Goal: Transaction & Acquisition: Download file/media

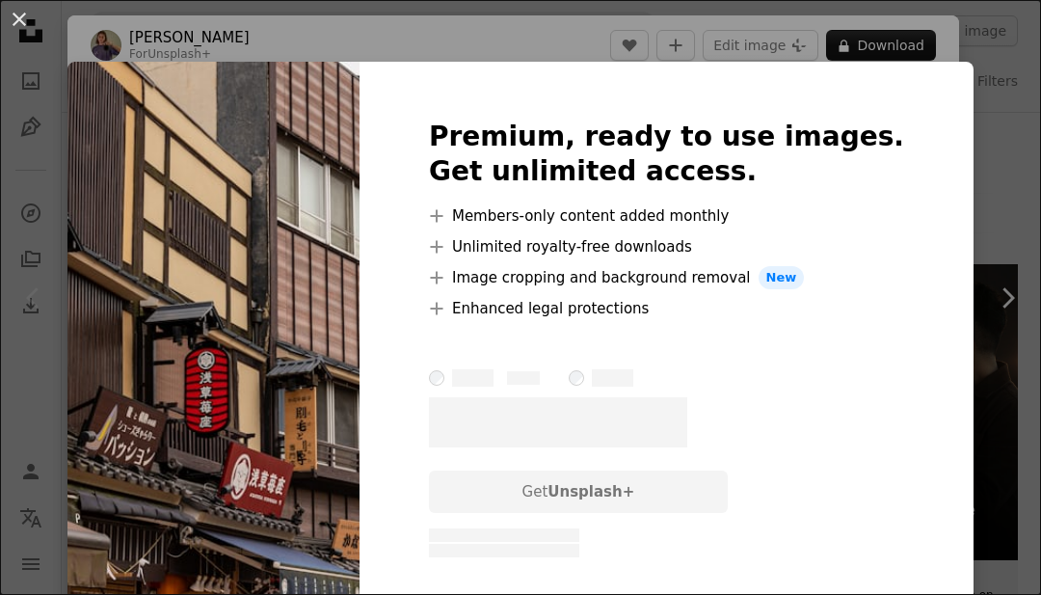
scroll to position [49, 0]
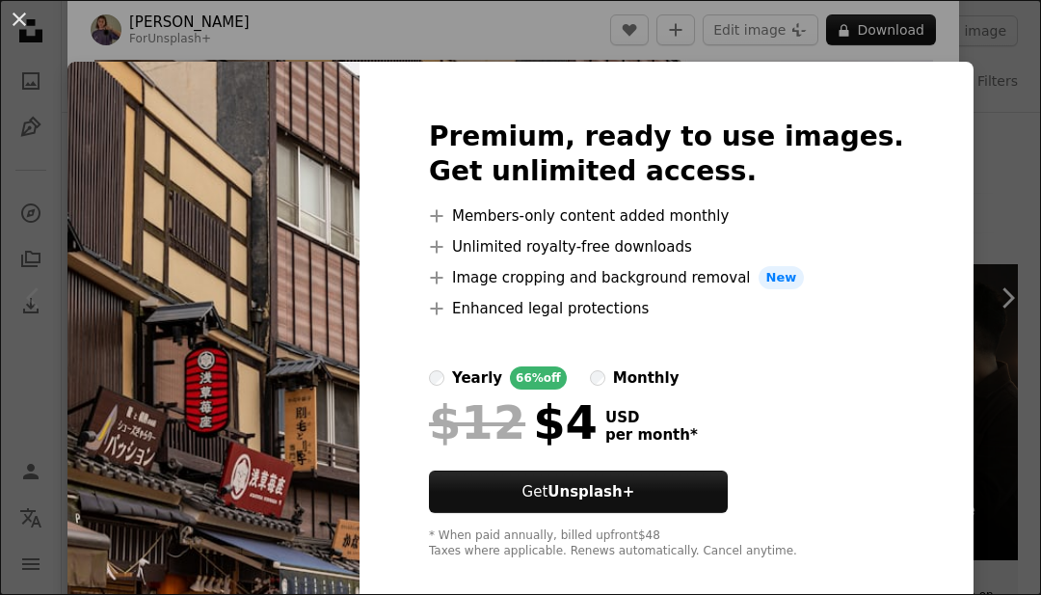
click at [142, 419] on img at bounding box center [213, 339] width 292 height 555
click at [17, 24] on button "An X shape" at bounding box center [19, 19] width 23 height 23
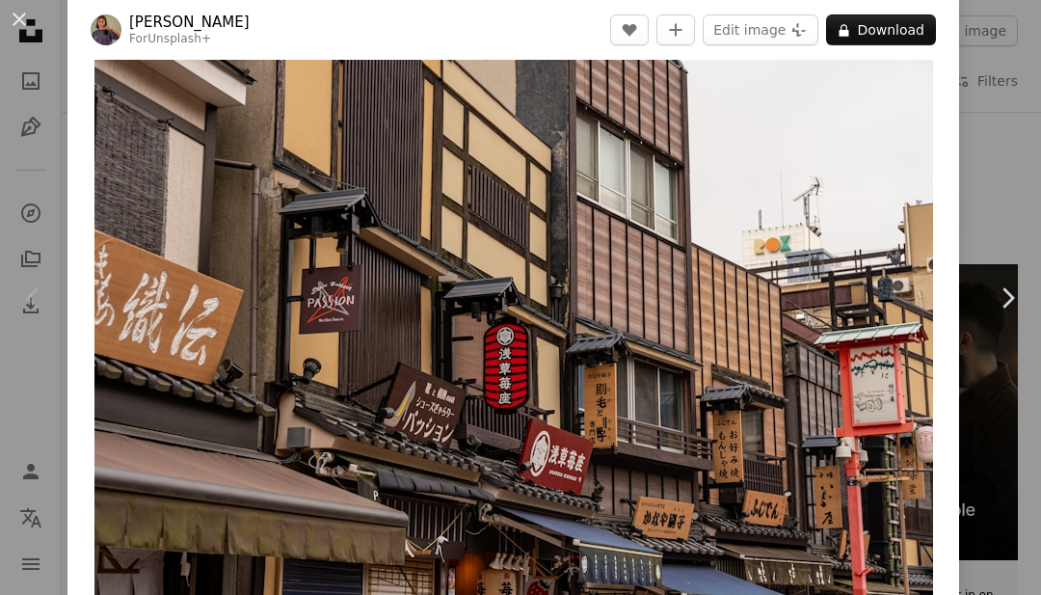
click at [22, 31] on button "An X shape" at bounding box center [19, 19] width 23 height 23
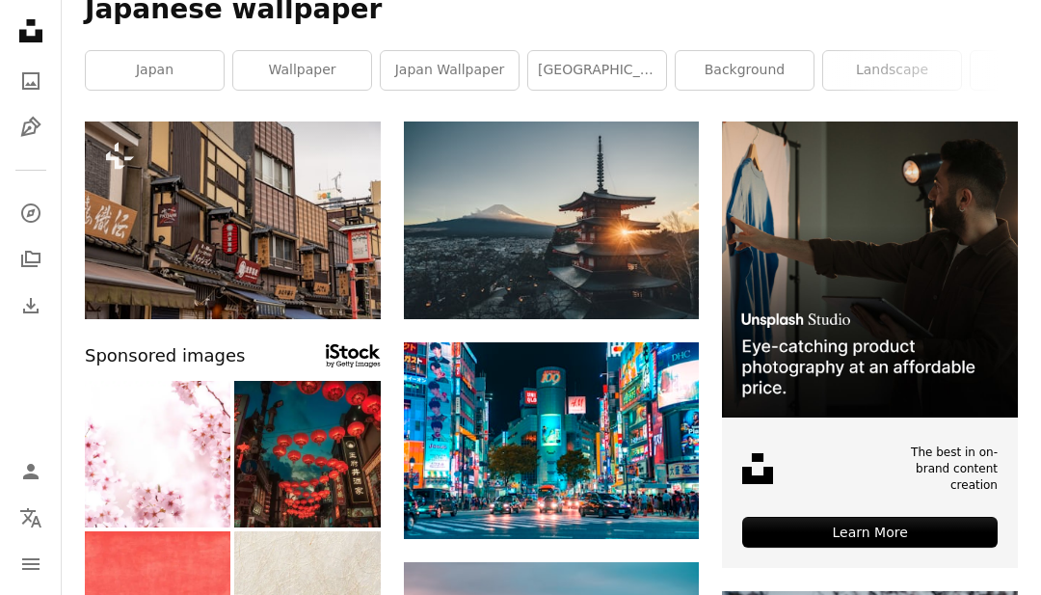
scroll to position [143, 0]
click at [651, 444] on img at bounding box center [552, 441] width 296 height 198
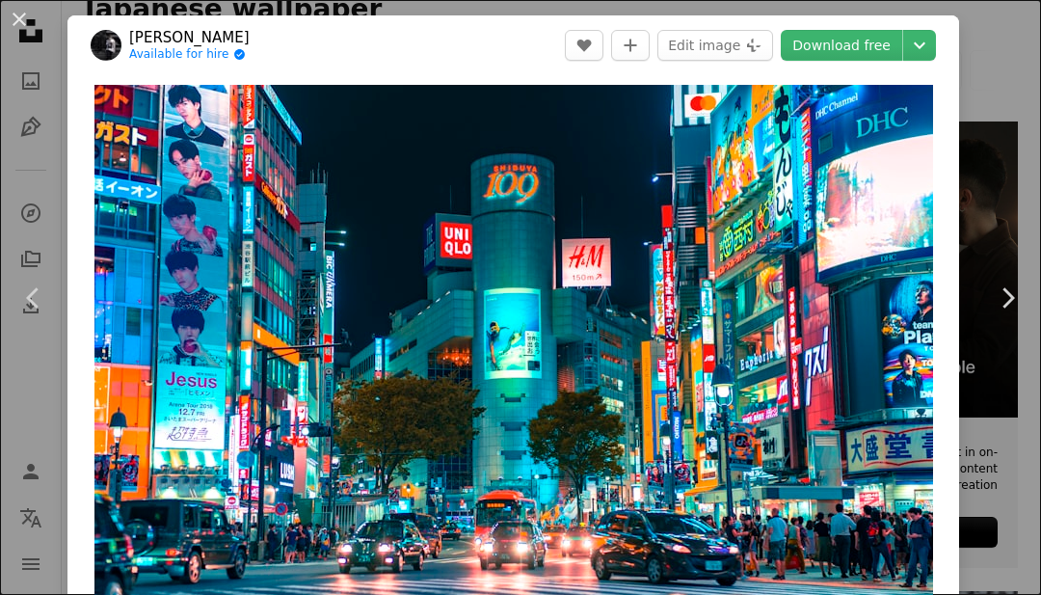
click at [849, 390] on img "Zoom in on this image" at bounding box center [513, 364] width 838 height 559
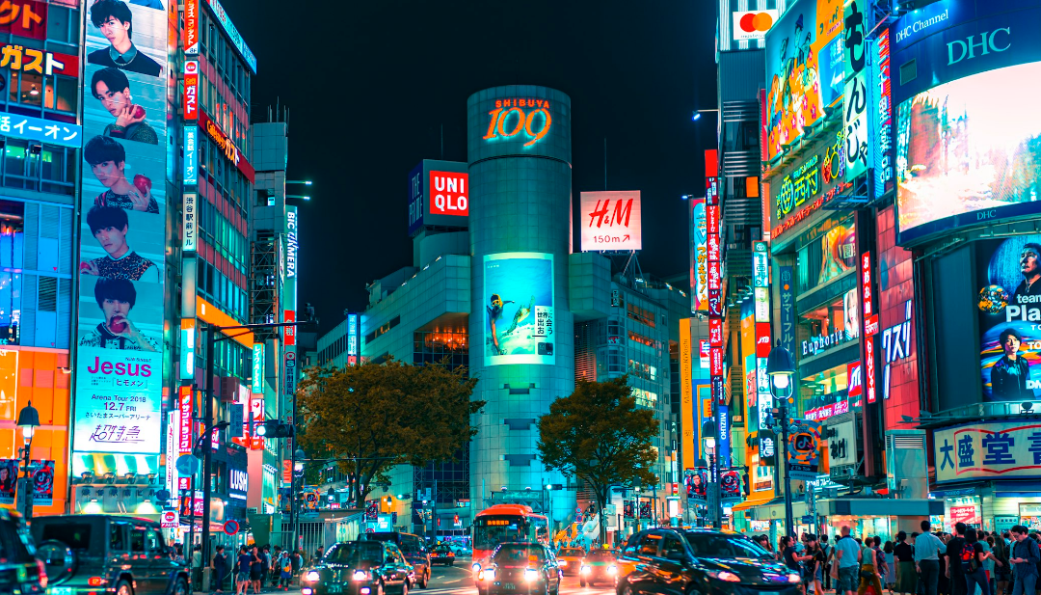
scroll to position [7, 0]
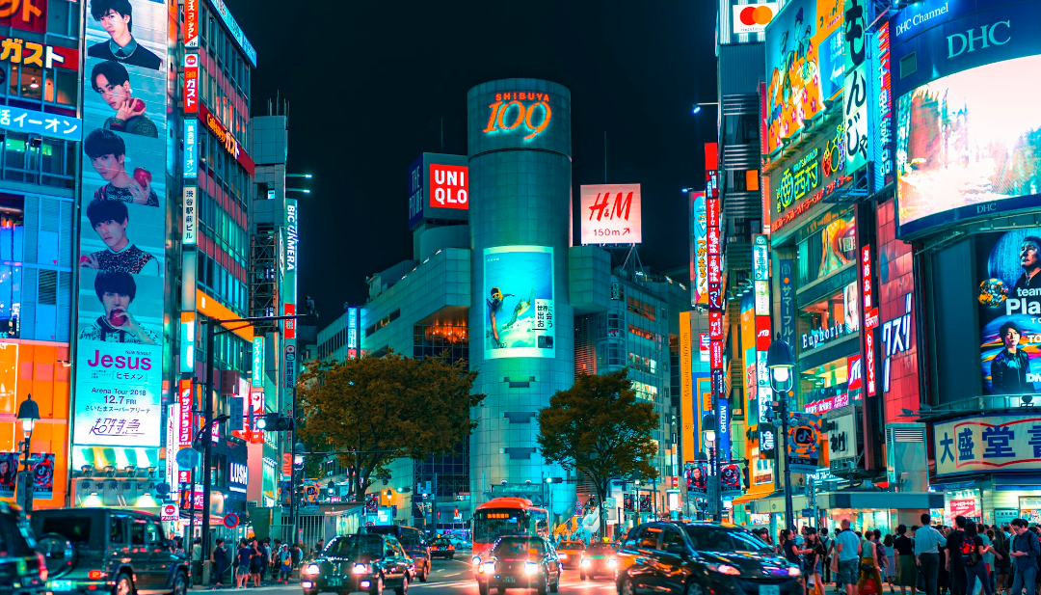
click at [905, 464] on img "Zoom out on this image" at bounding box center [520, 340] width 1043 height 696
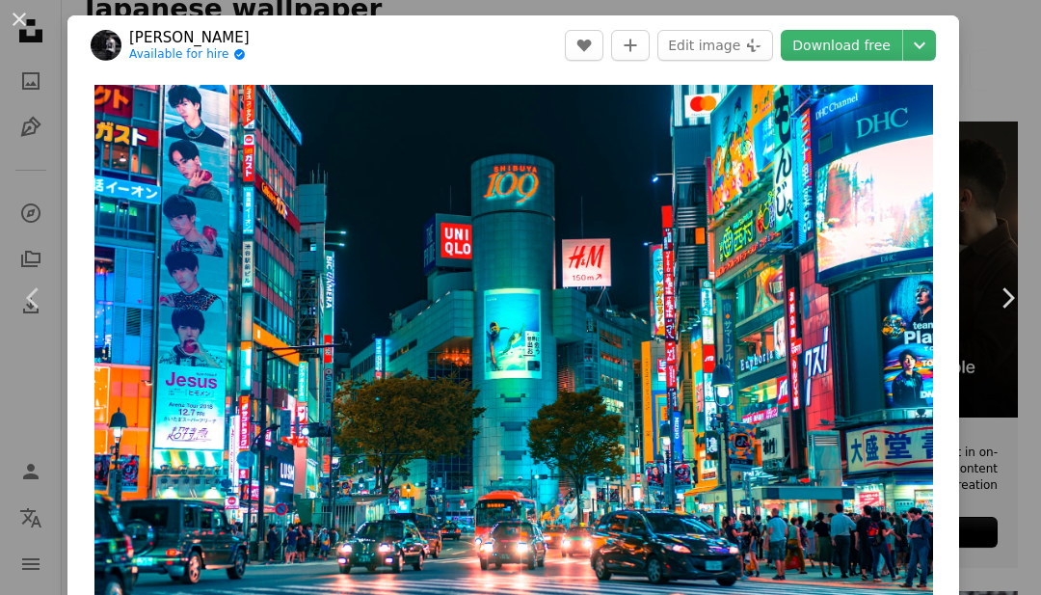
click at [872, 45] on link "Download free" at bounding box center [841, 45] width 121 height 31
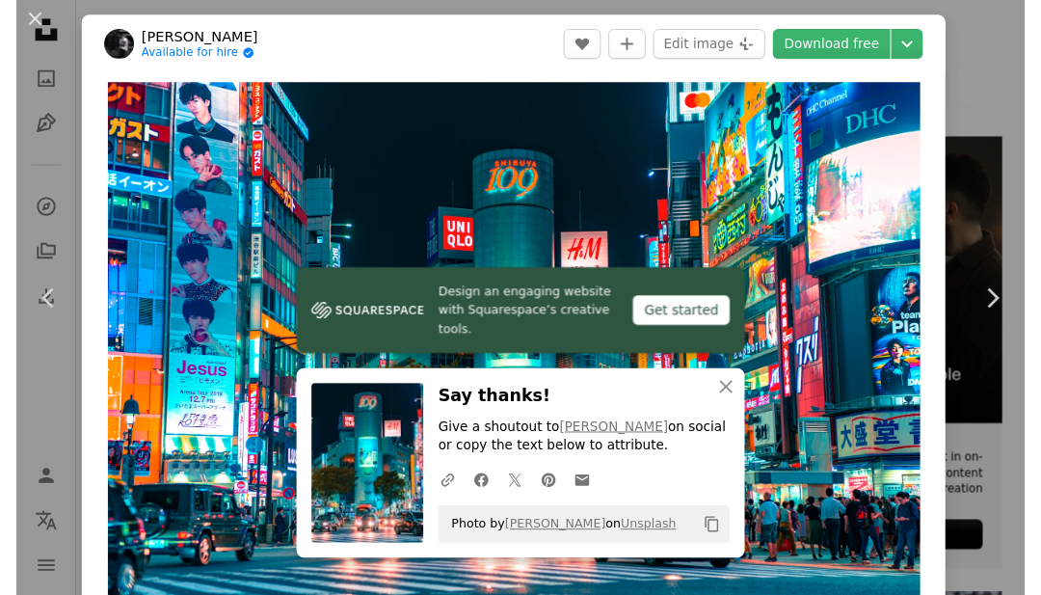
scroll to position [143, 0]
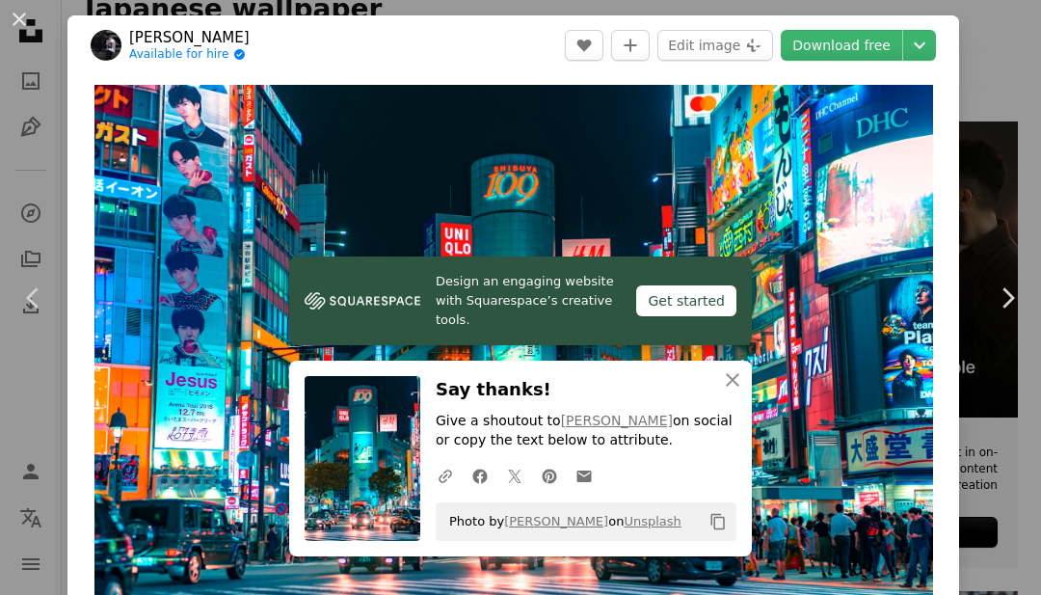
click at [13, 30] on button "An X shape" at bounding box center [19, 19] width 23 height 23
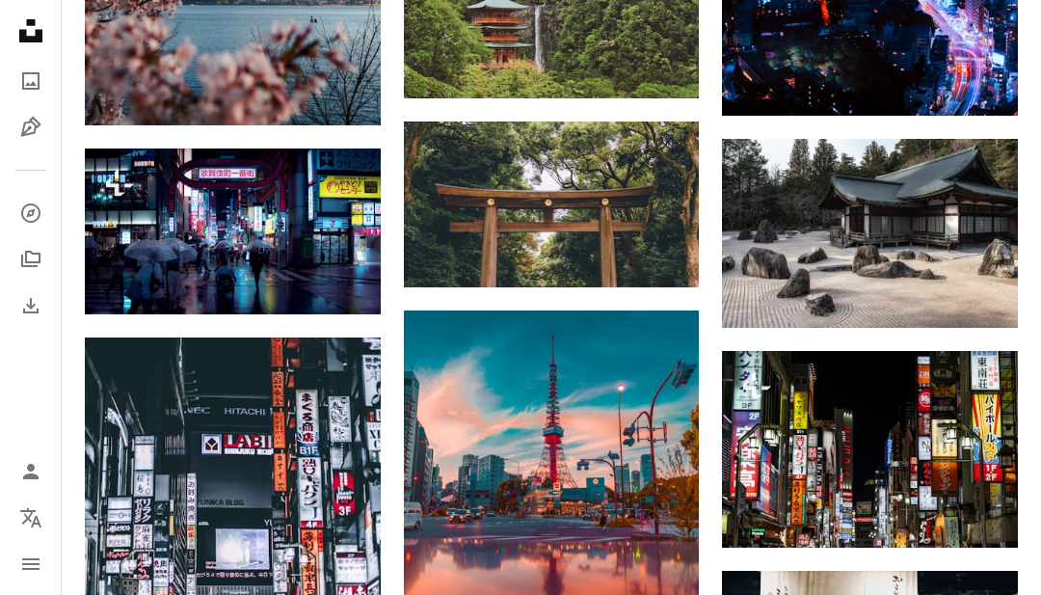
scroll to position [3180, 0]
click at [674, 249] on link "Arrow pointing down" at bounding box center [660, 252] width 39 height 31
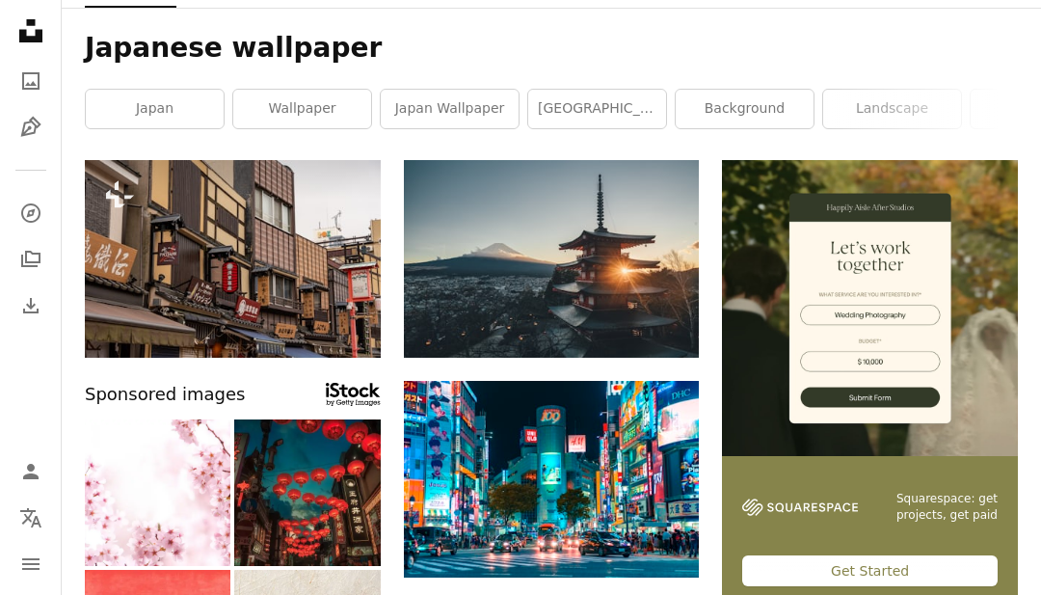
scroll to position [103, 0]
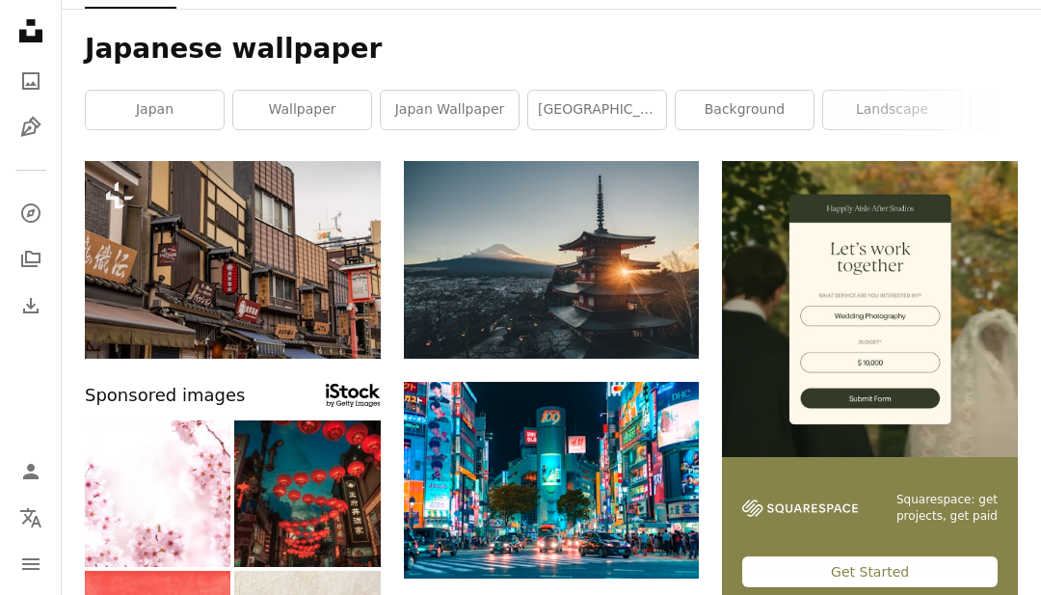
click at [669, 542] on link "Arrow pointing down" at bounding box center [660, 543] width 39 height 31
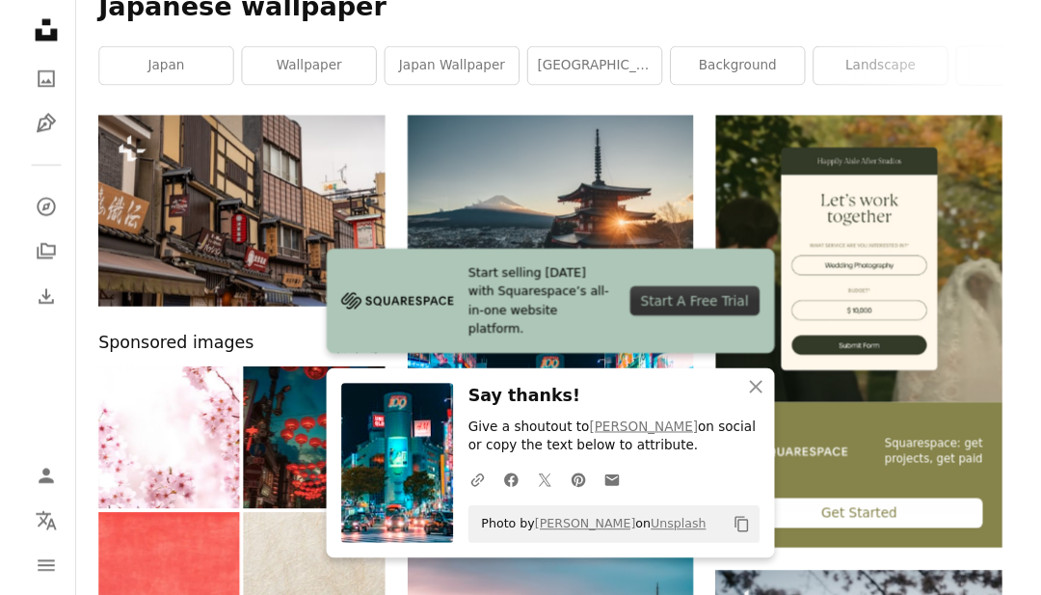
scroll to position [165, 0]
